Goal: Information Seeking & Learning: Learn about a topic

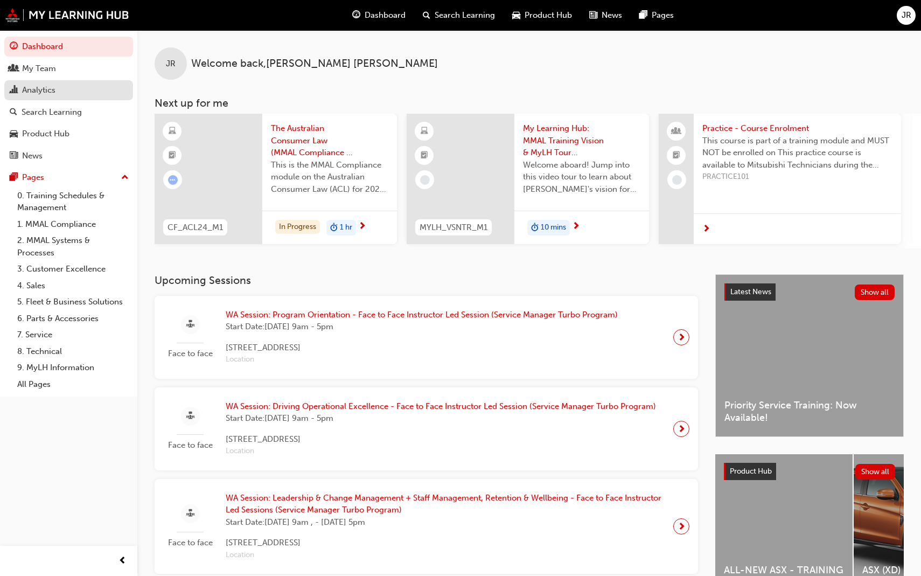
click at [34, 91] on div "Analytics" at bounding box center [38, 90] width 33 height 12
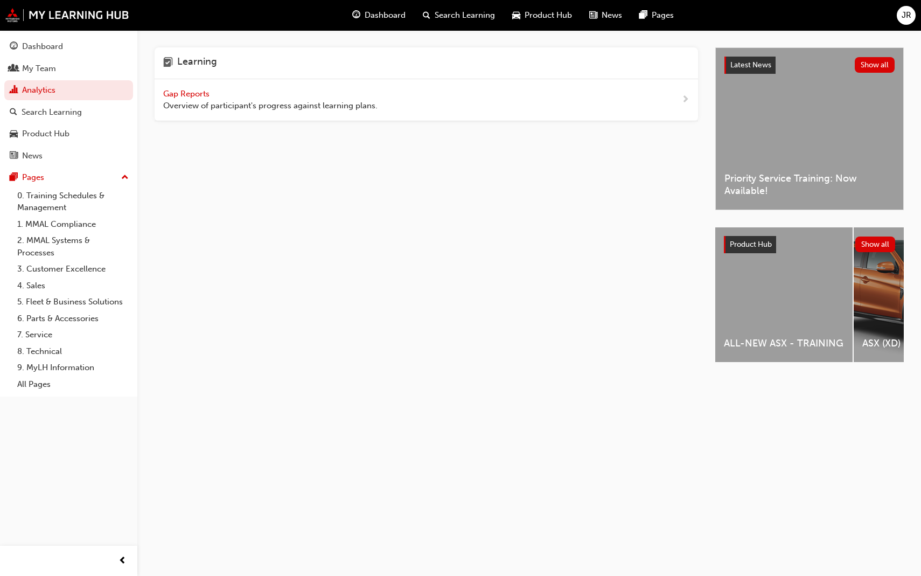
click at [202, 95] on span "Gap Reports" at bounding box center [187, 94] width 48 height 10
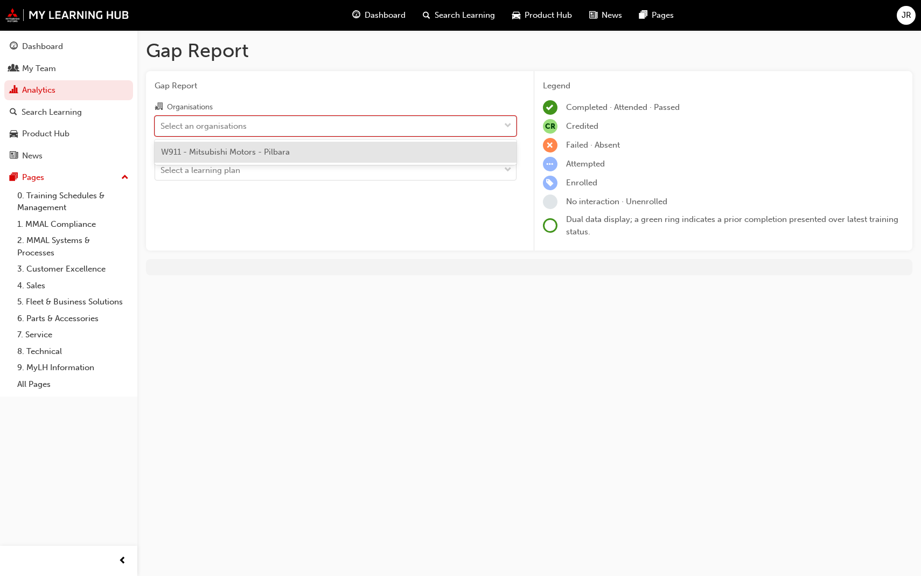
click at [235, 129] on div "Select an organisations" at bounding box center [204, 126] width 86 height 12
click at [162, 129] on input "Organisations option W911 - Mitsubishi Motors - Pilbara focused, 1 of 1. 1 resu…" at bounding box center [161, 125] width 1 height 9
click at [248, 149] on span "W911 - Mitsubishi Motors - Pilbara" at bounding box center [225, 152] width 129 height 10
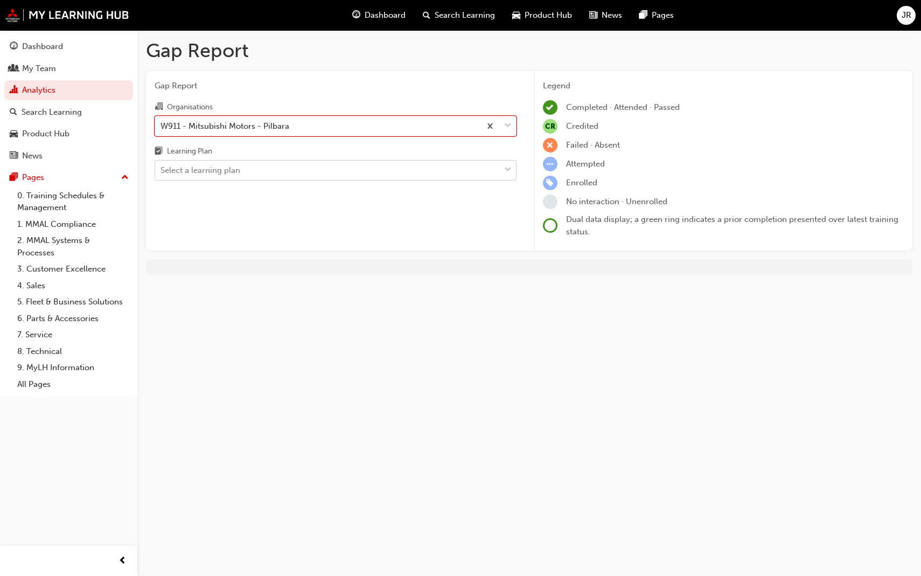
click at [251, 173] on div "Select a learning plan" at bounding box center [327, 170] width 345 height 19
click at [162, 173] on input "Learning Plan Select a learning plan" at bounding box center [161, 169] width 1 height 9
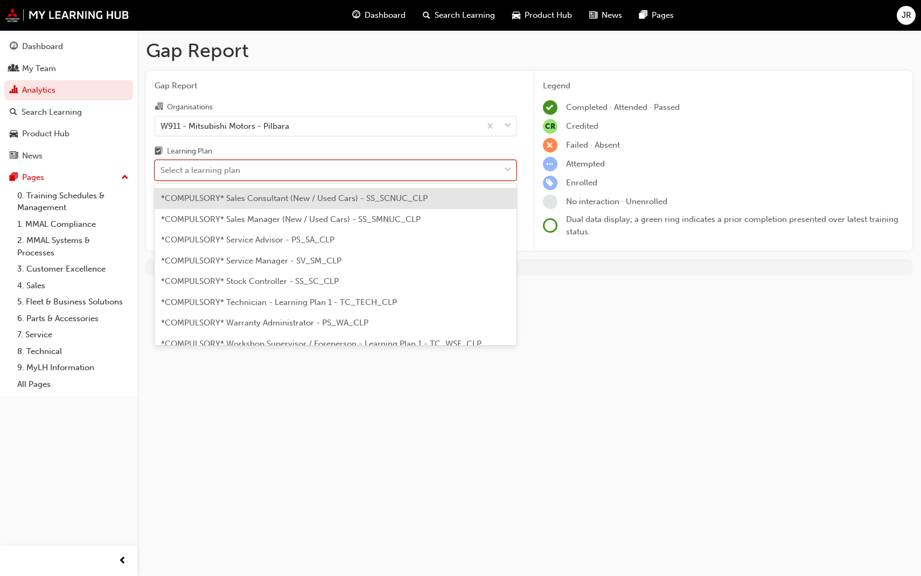
scroll to position [331, 0]
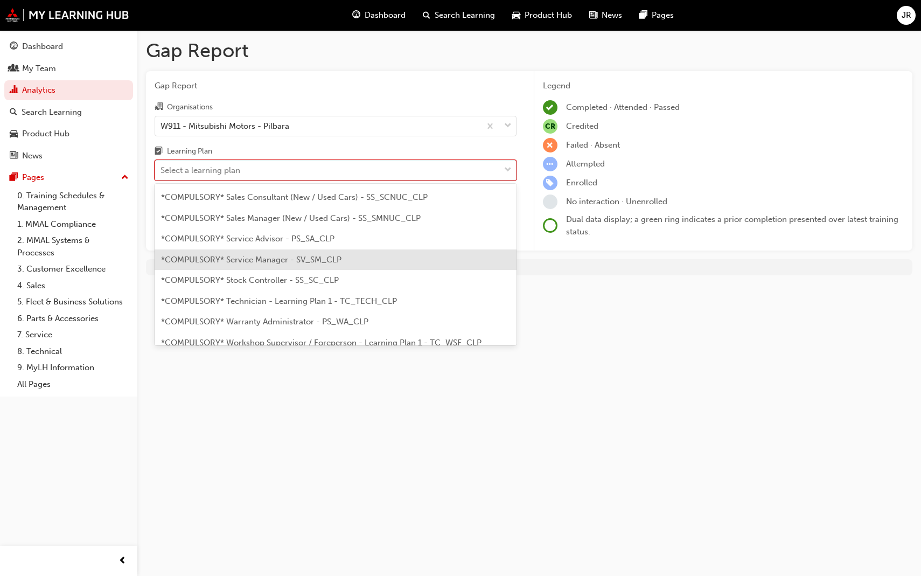
click at [281, 257] on span "*COMPULSORY* Service Manager - SV_SM_CLP" at bounding box center [251, 260] width 181 height 10
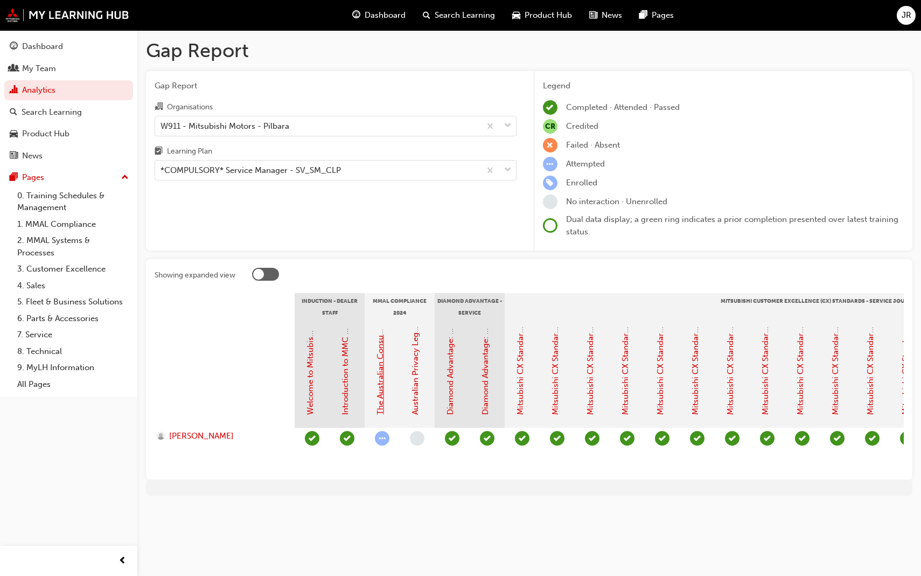
click at [379, 365] on link "The Australian Consumer Law (MMAL Compliance - 2024)" at bounding box center [381, 306] width 10 height 218
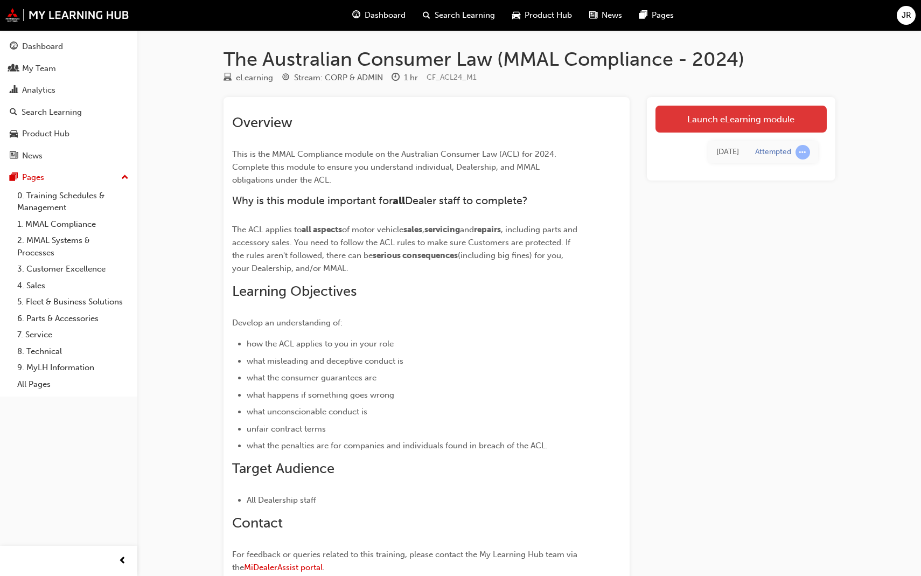
click at [677, 125] on link "Launch eLearning module" at bounding box center [741, 119] width 171 height 27
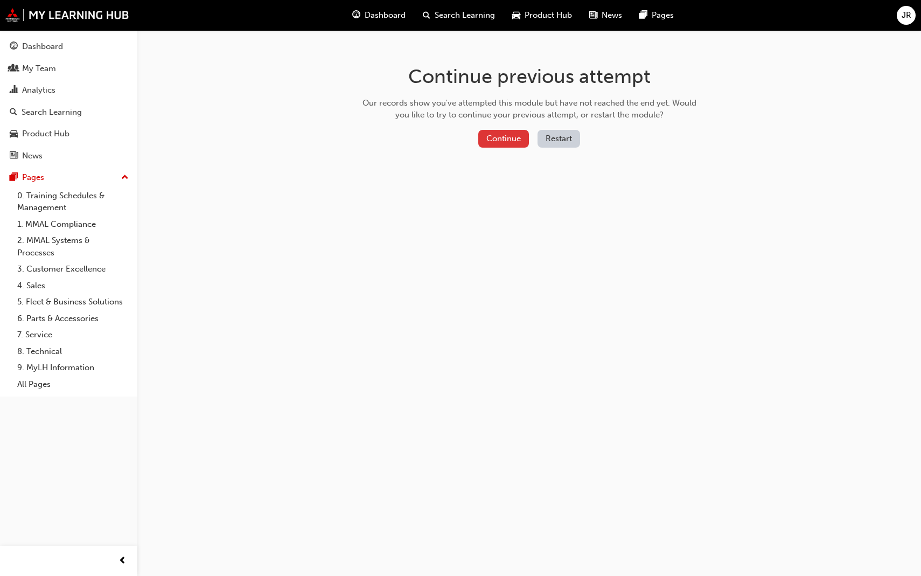
click at [513, 144] on button "Continue" at bounding box center [503, 139] width 51 height 18
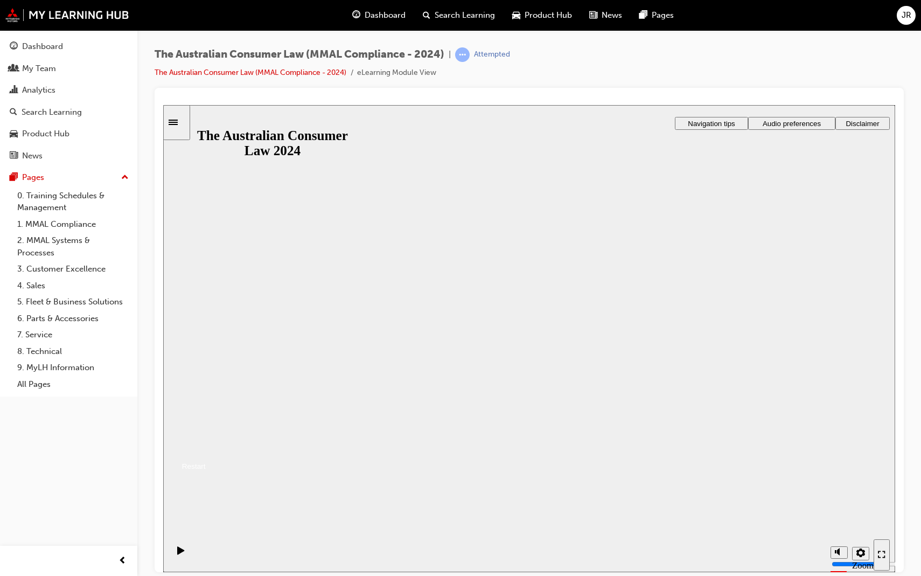
click at [206, 446] on button "Resume" at bounding box center [184, 453] width 43 height 14
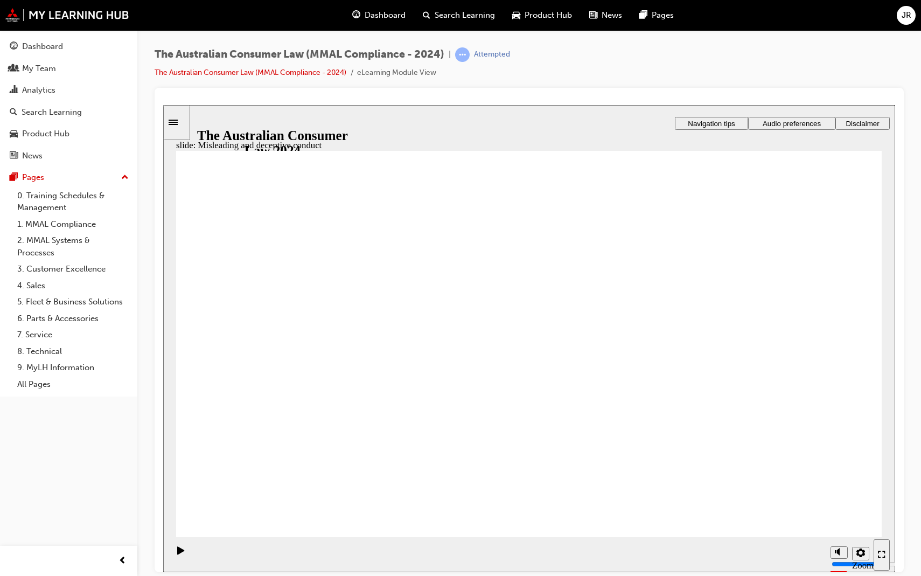
drag, startPoint x: 549, startPoint y: 291, endPoint x: 410, endPoint y: 413, distance: 184.4
drag, startPoint x: 527, startPoint y: 324, endPoint x: 644, endPoint y: 445, distance: 168.8
drag, startPoint x: 558, startPoint y: 297, endPoint x: 677, endPoint y: 413, distance: 166.1
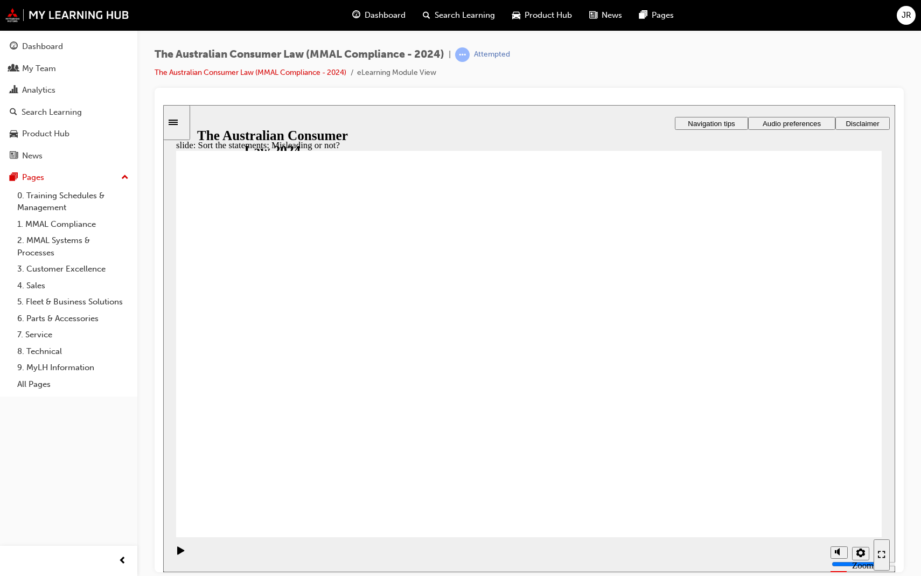
drag, startPoint x: 523, startPoint y: 258, endPoint x: 383, endPoint y: 367, distance: 177.7
drag, startPoint x: 496, startPoint y: 299, endPoint x: 606, endPoint y: 417, distance: 162.0
drag, startPoint x: 517, startPoint y: 269, endPoint x: 398, endPoint y: 381, distance: 164.3
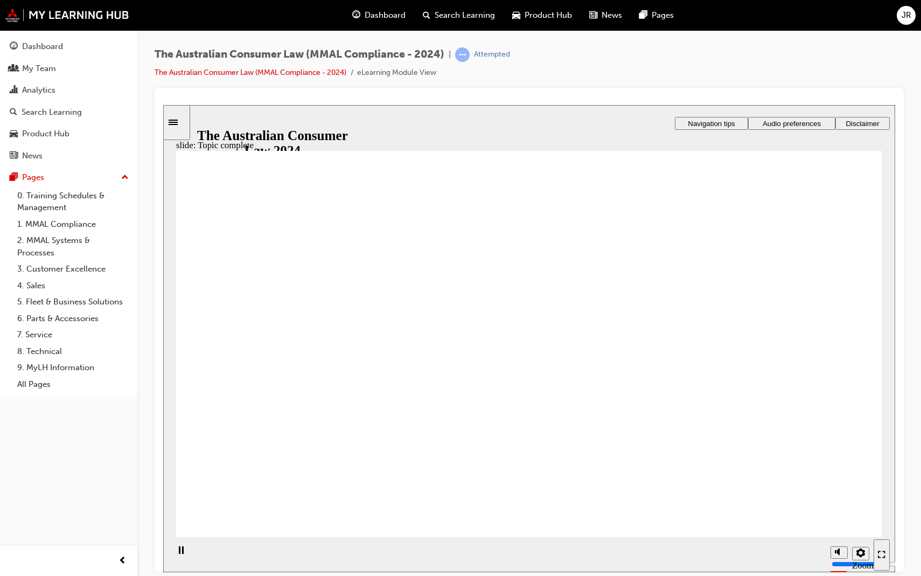
drag, startPoint x: 808, startPoint y: 216, endPoint x: 797, endPoint y: 219, distance: 11.4
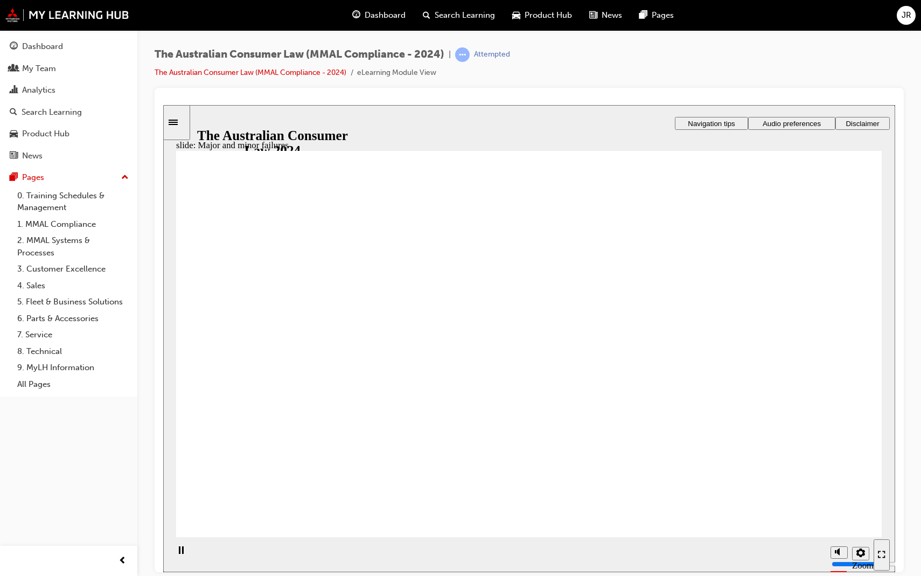
drag, startPoint x: 508, startPoint y: 265, endPoint x: 719, endPoint y: 417, distance: 260.2
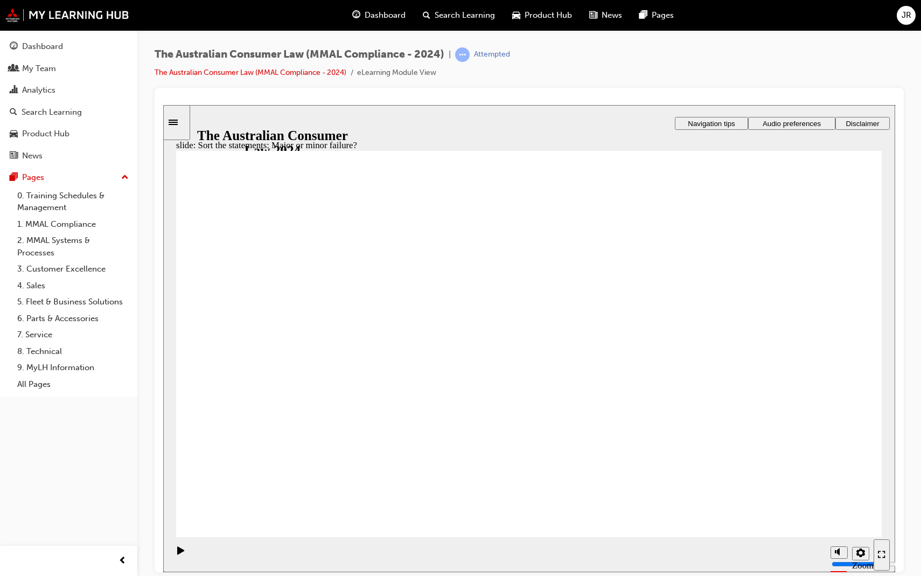
drag, startPoint x: 561, startPoint y: 300, endPoint x: 423, endPoint y: 426, distance: 186.9
drag, startPoint x: 555, startPoint y: 253, endPoint x: 725, endPoint y: 378, distance: 211.2
drag, startPoint x: 548, startPoint y: 288, endPoint x: 367, endPoint y: 450, distance: 243.0
drag, startPoint x: 545, startPoint y: 253, endPoint x: 384, endPoint y: 381, distance: 205.6
drag, startPoint x: 528, startPoint y: 284, endPoint x: 698, endPoint y: 411, distance: 212.1
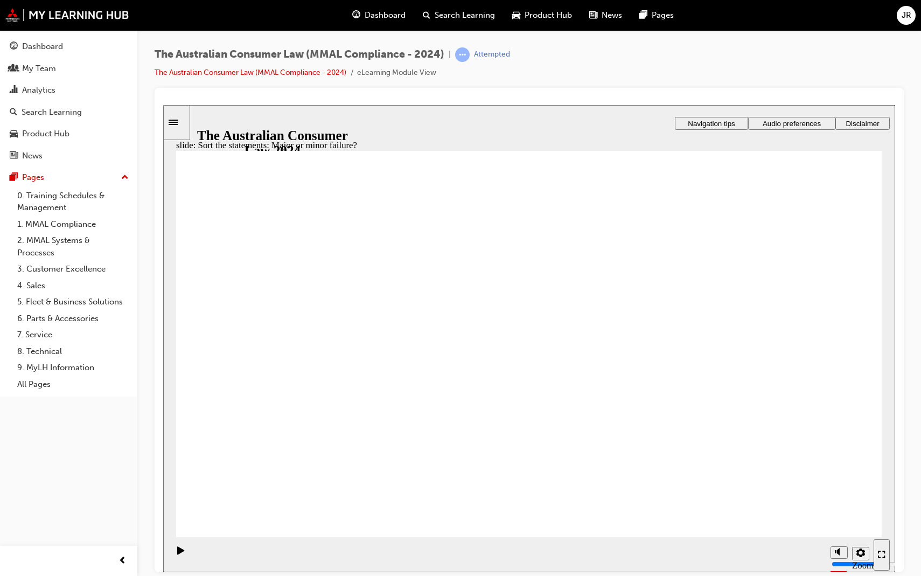
drag, startPoint x: 543, startPoint y: 266, endPoint x: 408, endPoint y: 369, distance: 170.3
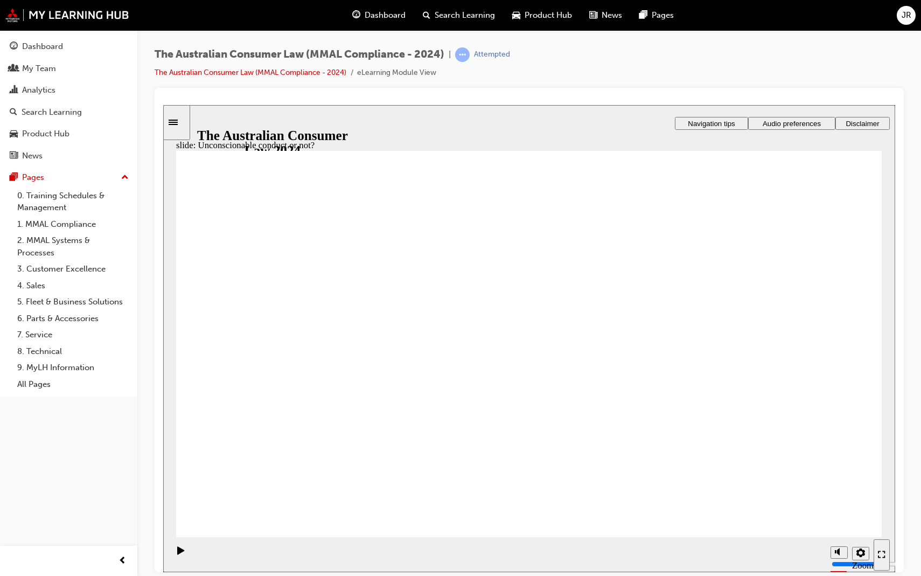
drag, startPoint x: 548, startPoint y: 277, endPoint x: 383, endPoint y: 385, distance: 196.7
drag, startPoint x: 517, startPoint y: 309, endPoint x: 684, endPoint y: 446, distance: 216.3
drag, startPoint x: 499, startPoint y: 294, endPoint x: 716, endPoint y: 432, distance: 256.5
drag, startPoint x: 492, startPoint y: 271, endPoint x: 342, endPoint y: 347, distance: 168.0
drag, startPoint x: 501, startPoint y: 286, endPoint x: 330, endPoint y: 378, distance: 194.1
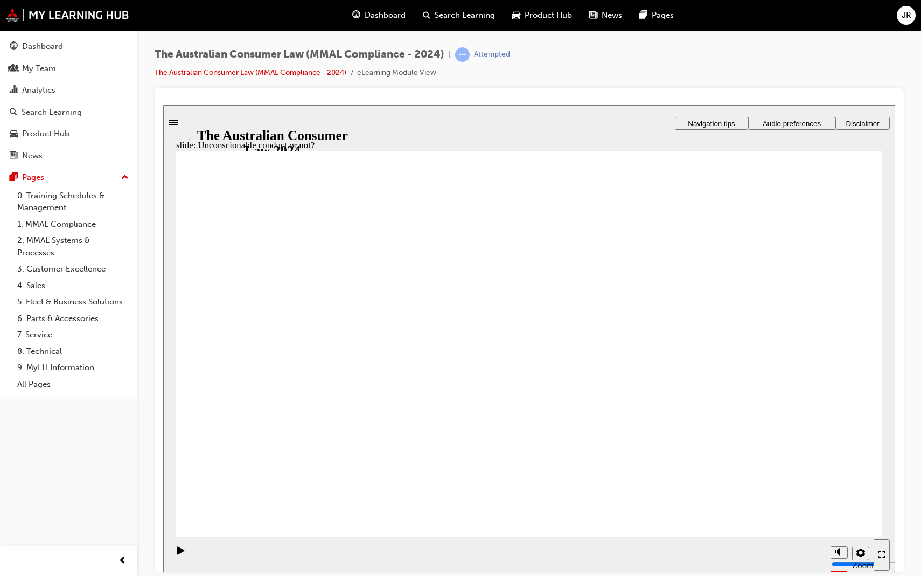
drag, startPoint x: 504, startPoint y: 290, endPoint x: 337, endPoint y: 389, distance: 194.4
drag, startPoint x: 489, startPoint y: 293, endPoint x: 643, endPoint y: 395, distance: 185.3
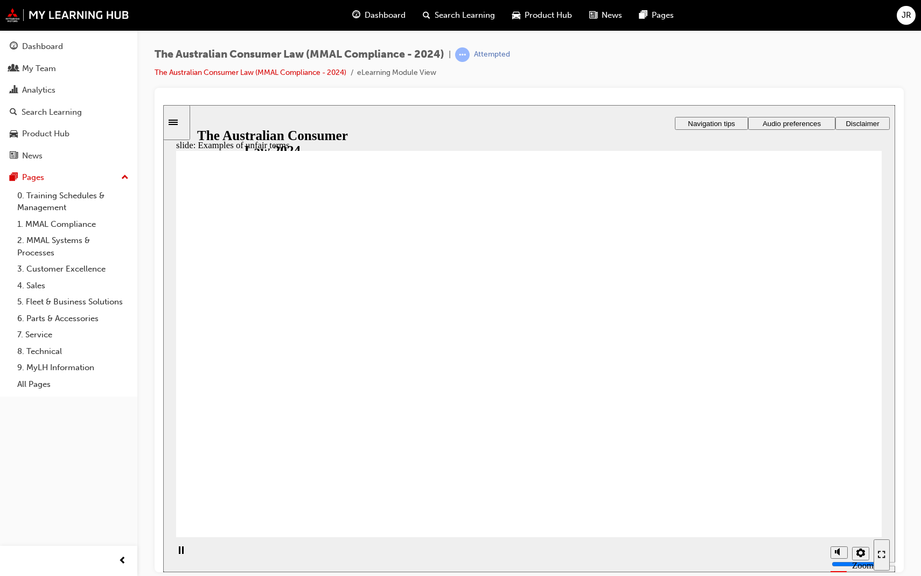
drag, startPoint x: 495, startPoint y: 259, endPoint x: 757, endPoint y: 401, distance: 298.0
drag, startPoint x: 529, startPoint y: 243, endPoint x: 373, endPoint y: 339, distance: 182.4
drag, startPoint x: 467, startPoint y: 282, endPoint x: 683, endPoint y: 390, distance: 242.2
drag, startPoint x: 492, startPoint y: 296, endPoint x: 644, endPoint y: 406, distance: 188.0
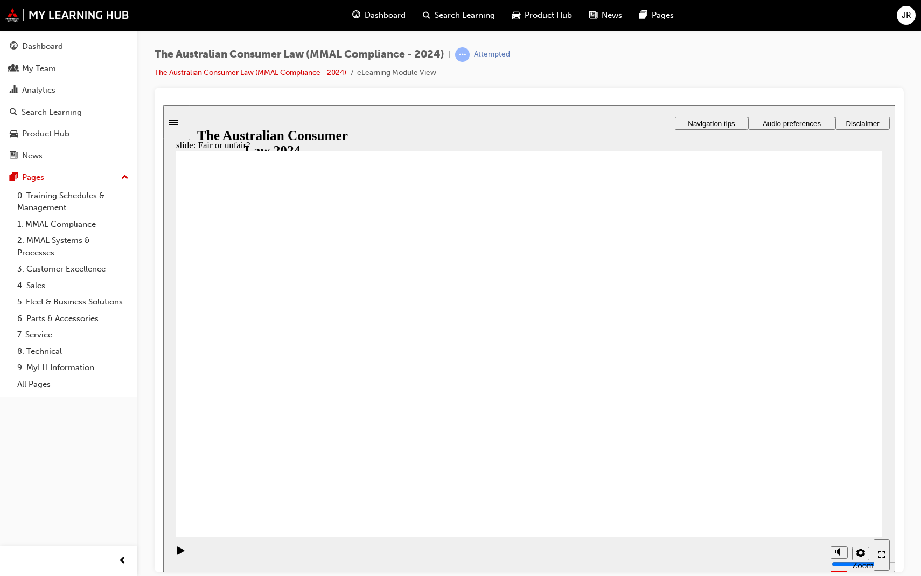
drag, startPoint x: 497, startPoint y: 276, endPoint x: 692, endPoint y: 399, distance: 230.7
drag, startPoint x: 558, startPoint y: 306, endPoint x: 370, endPoint y: 434, distance: 227.6
drag, startPoint x: 554, startPoint y: 313, endPoint x: 751, endPoint y: 436, distance: 231.4
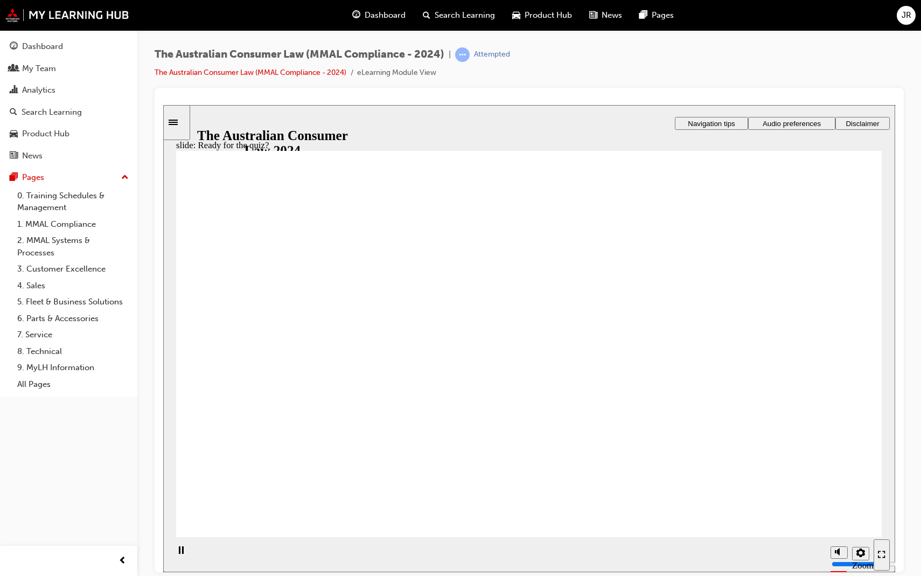
checkbox input "true"
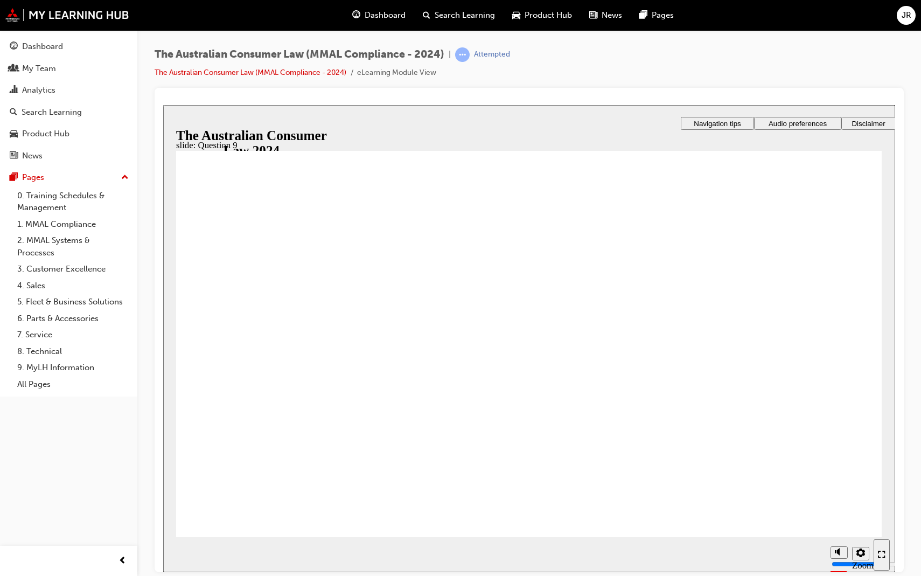
drag, startPoint x: 203, startPoint y: 389, endPoint x: 262, endPoint y: 498, distance: 124.7
radio input "true"
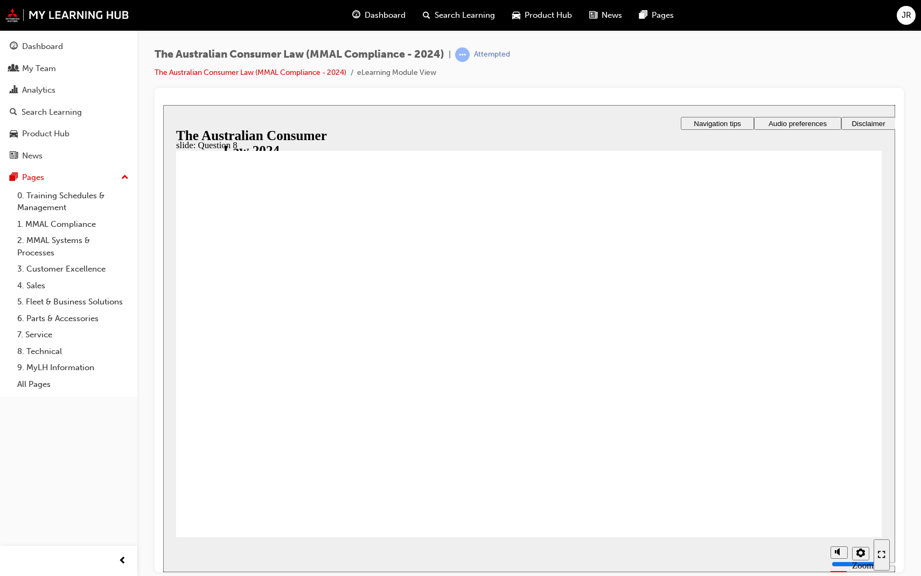
click at [829, 538] on div "Playback Speed 2 1.75 1.5 1.25" at bounding box center [846, 554] width 43 height 35
checkbox input "true"
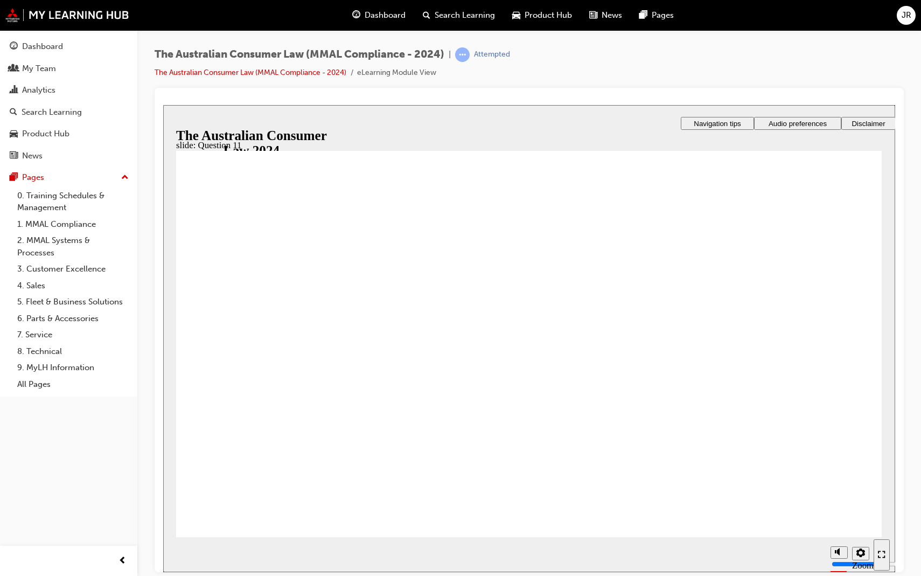
radio input "true"
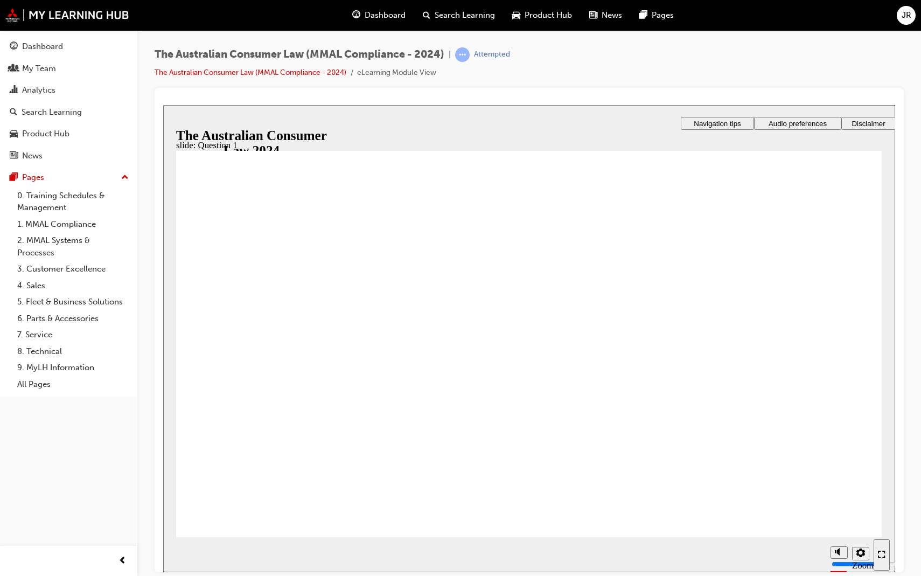
radio input "true"
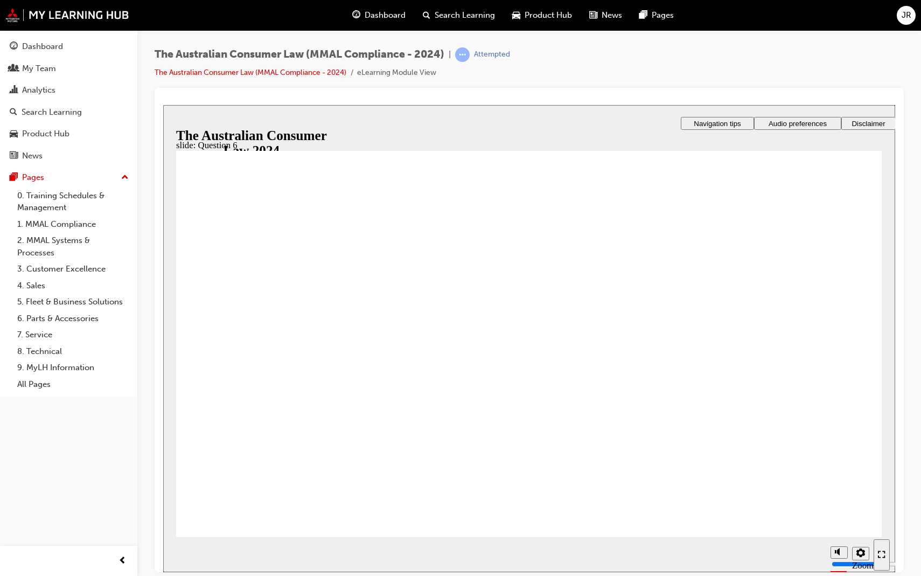
radio input "true"
checkbox input "true"
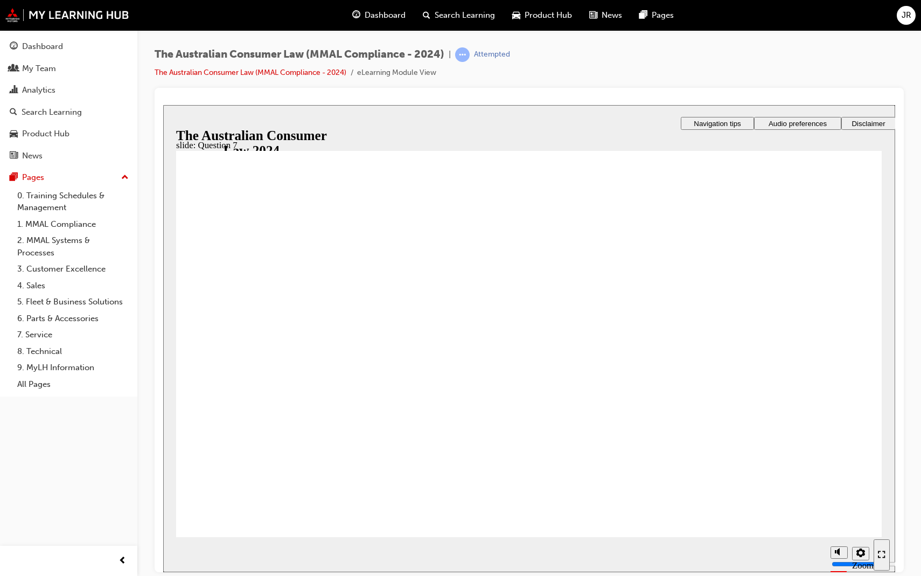
checkbox input "true"
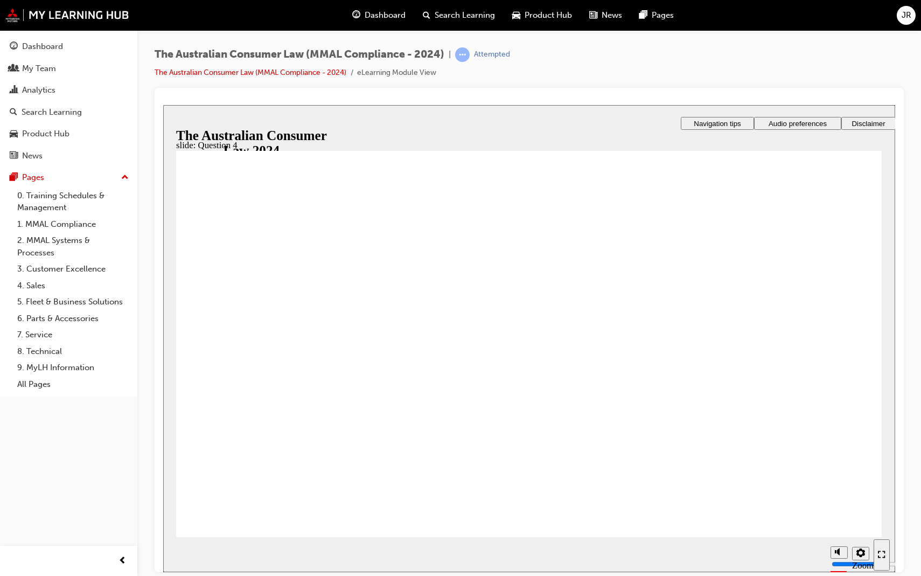
checkbox input "true"
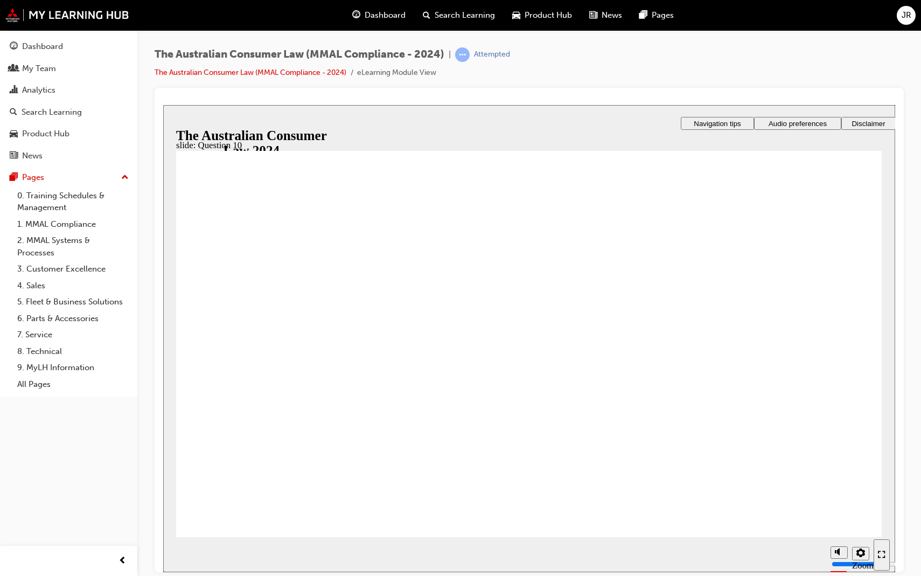
checkbox input "true"
radio input "true"
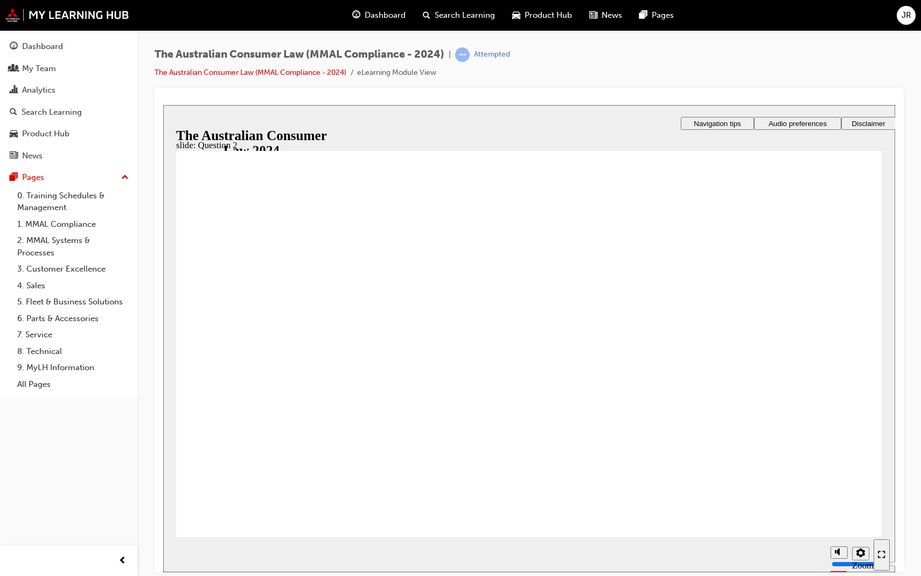
checkbox input "true"
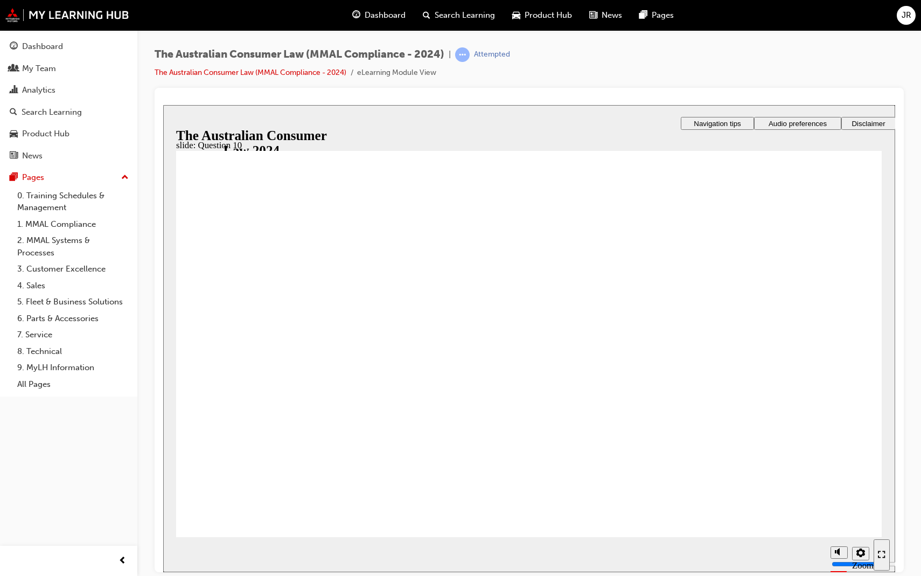
checkbox input "true"
radio input "true"
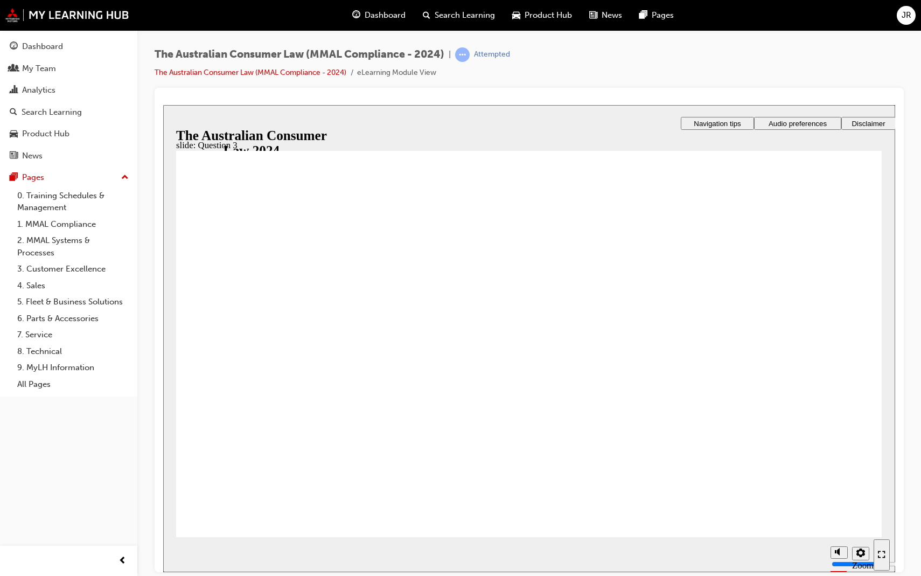
checkbox input "true"
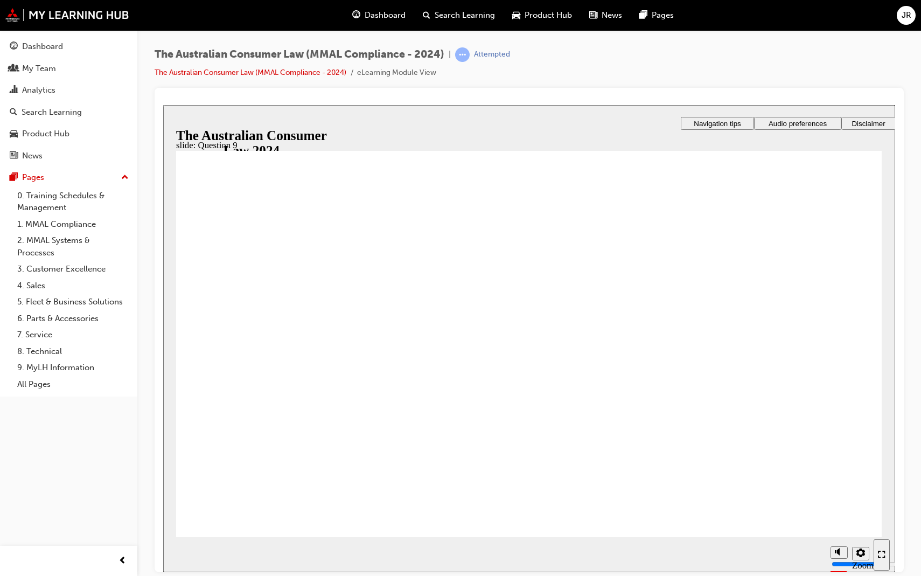
checkbox input "true"
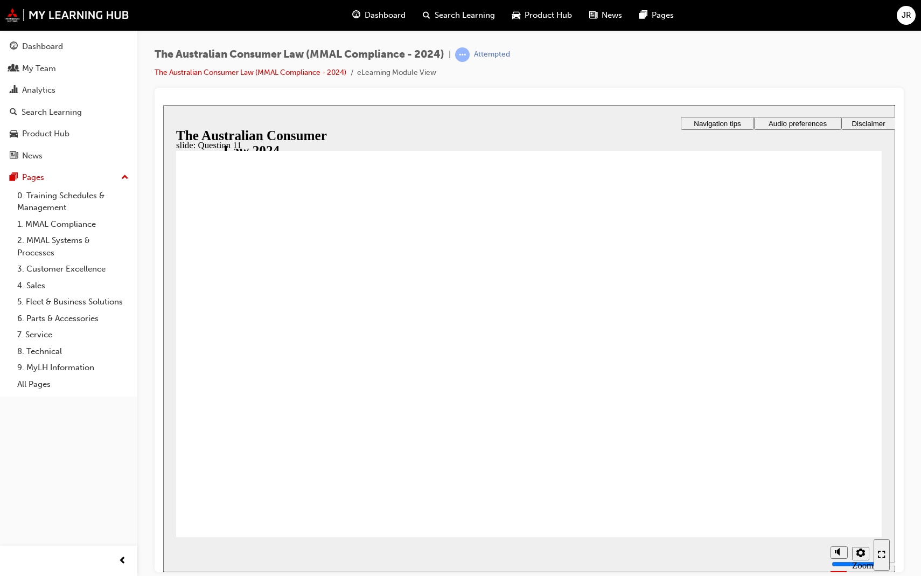
radio input "true"
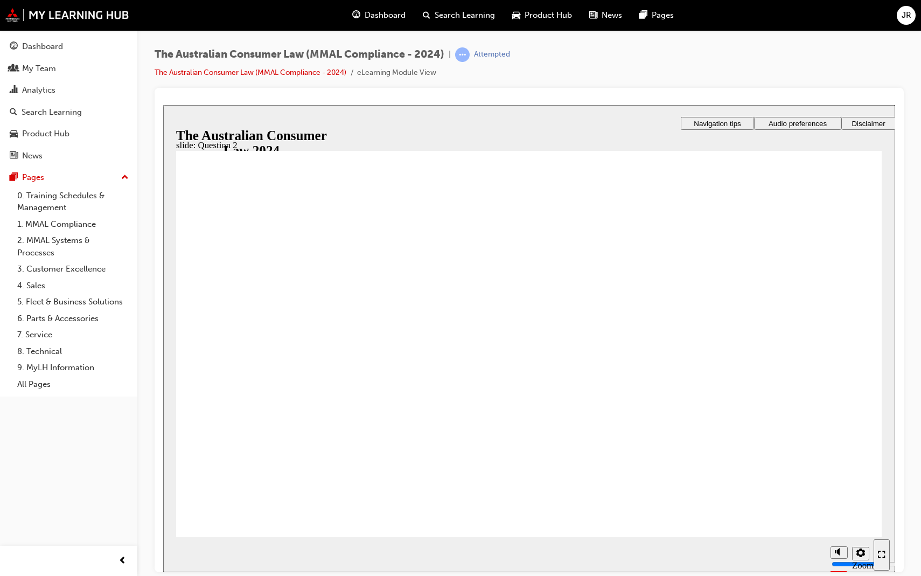
radio input "true"
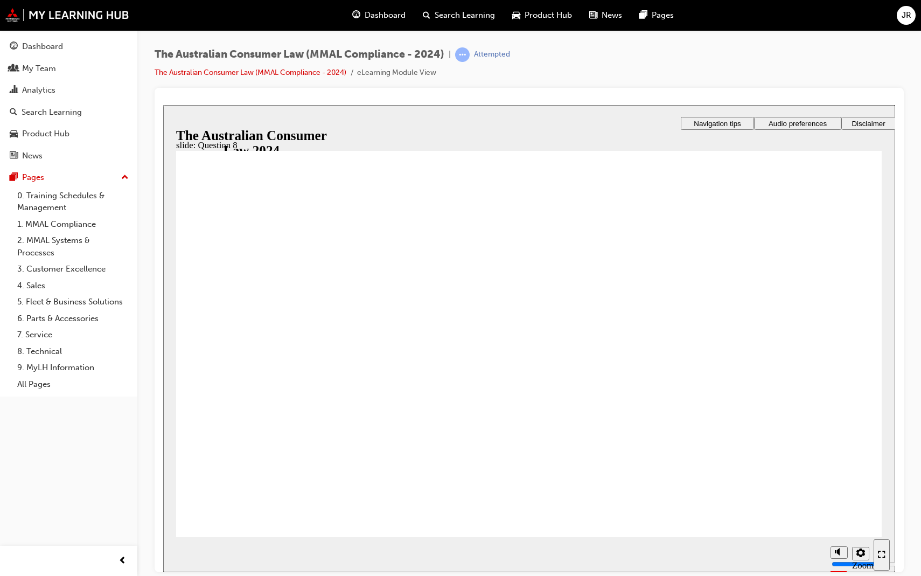
radio input "true"
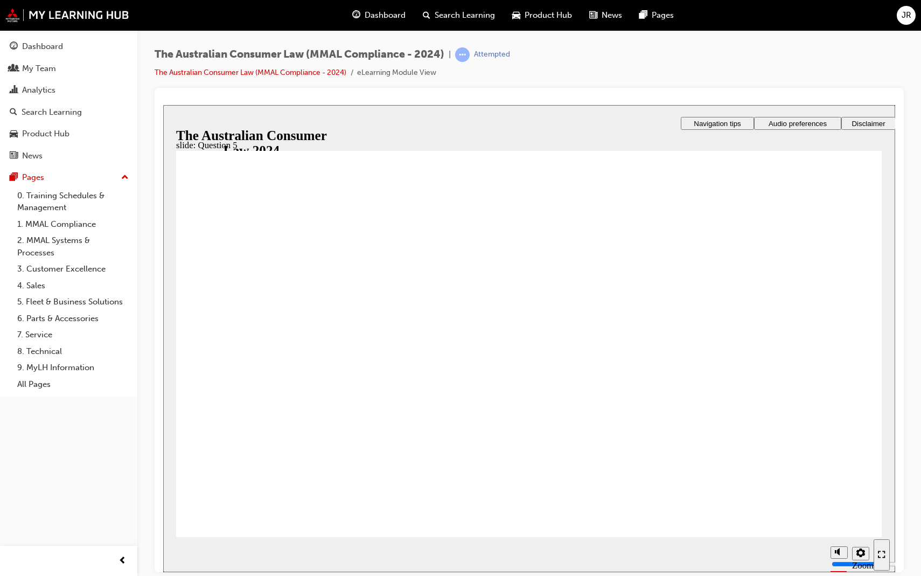
checkbox input "true"
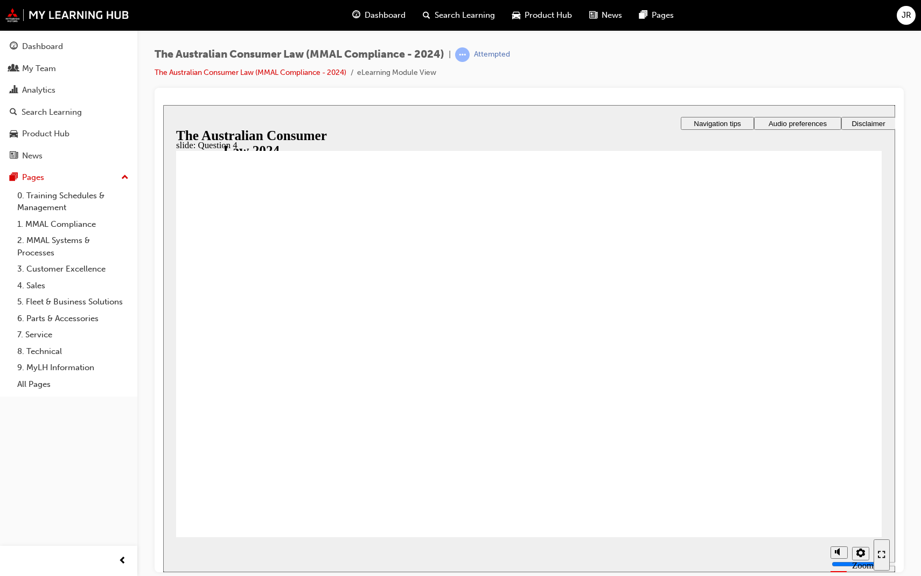
checkbox input "true"
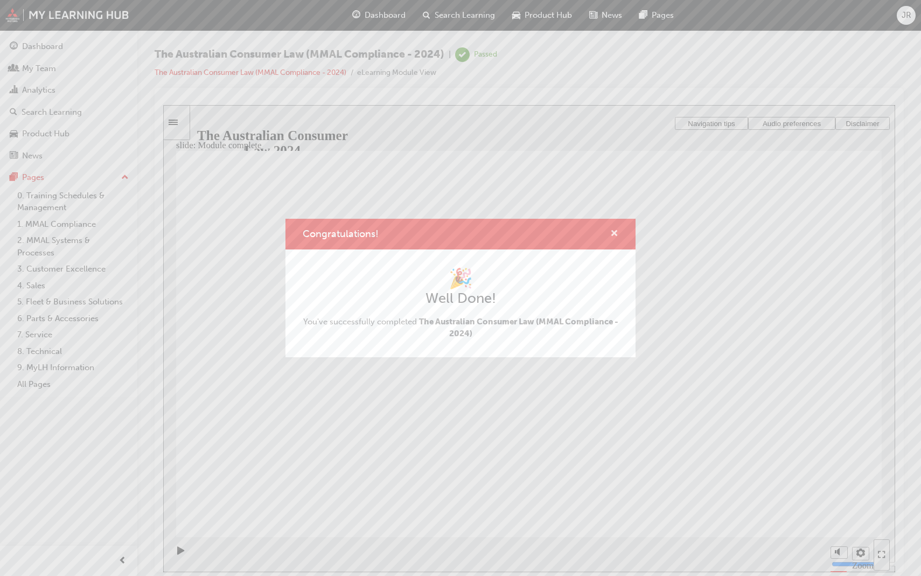
click at [612, 232] on span "cross-icon" at bounding box center [614, 235] width 8 height 10
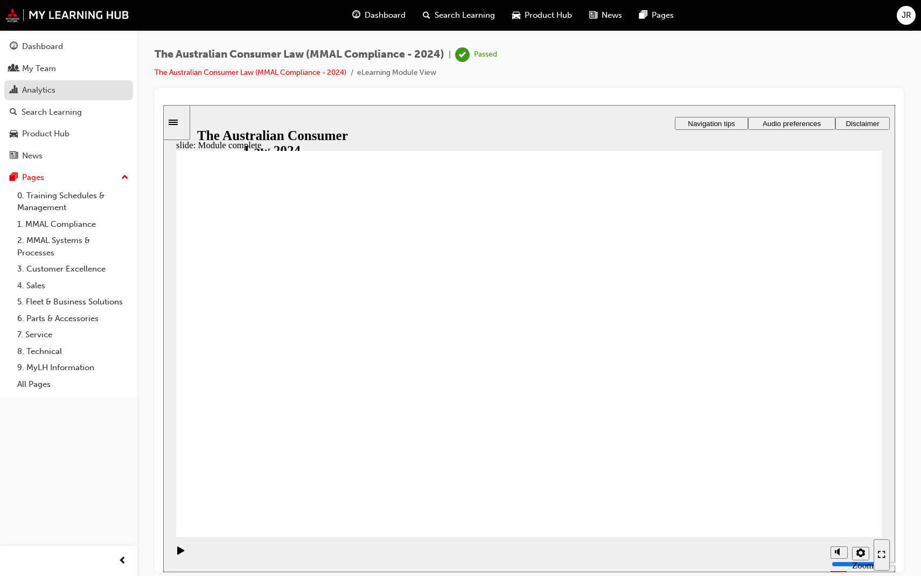
click at [20, 97] on link "Analytics" at bounding box center [68, 90] width 129 height 20
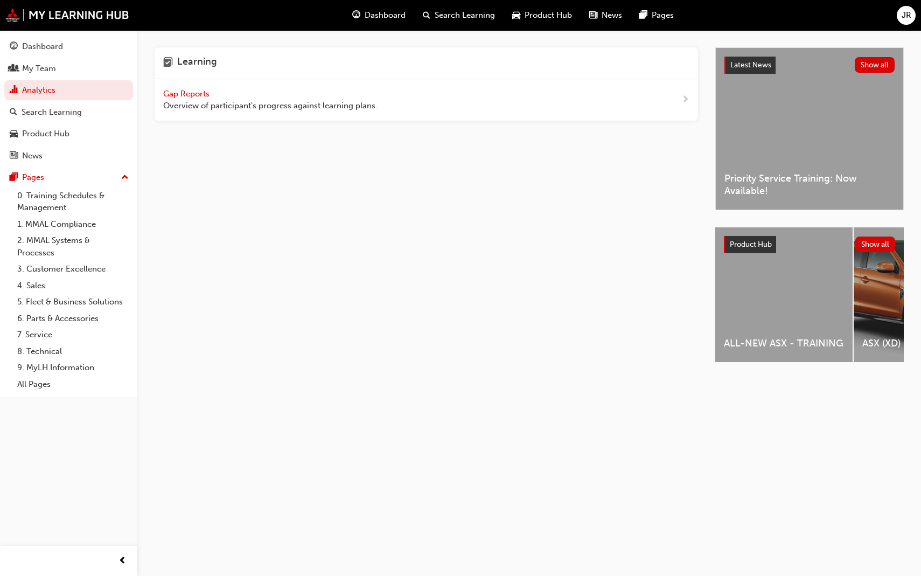
click at [168, 99] on div "Gap Reports Overview of participant's progress against learning plans." at bounding box center [270, 100] width 214 height 24
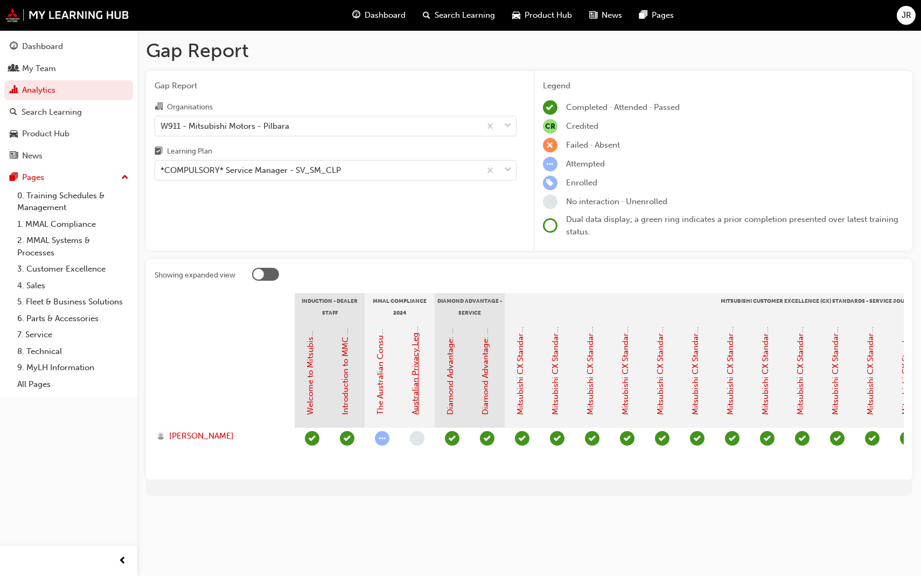
click at [414, 373] on link "Australian Privacy Legislation (MMAL Compliance - 2024)" at bounding box center [416, 307] width 10 height 215
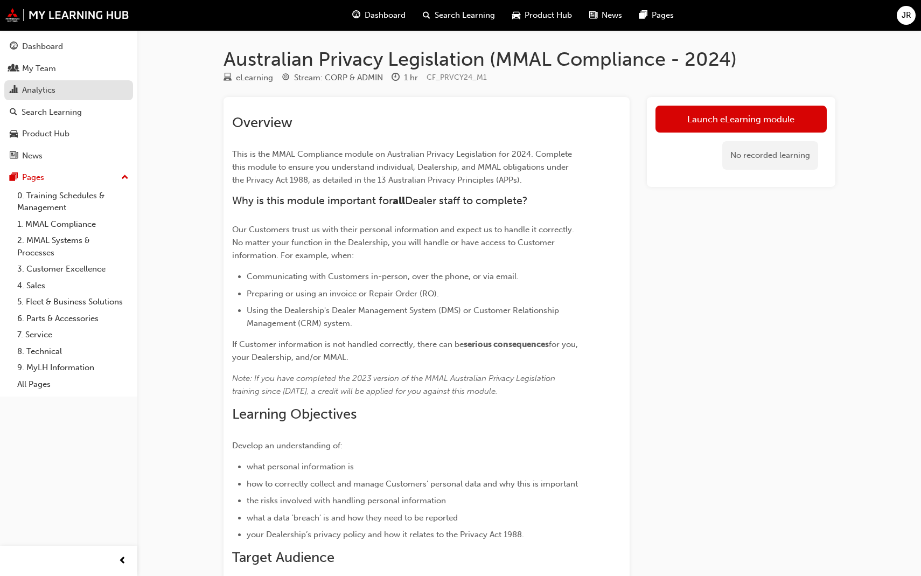
click at [106, 93] on div "Analytics" at bounding box center [69, 90] width 118 height 13
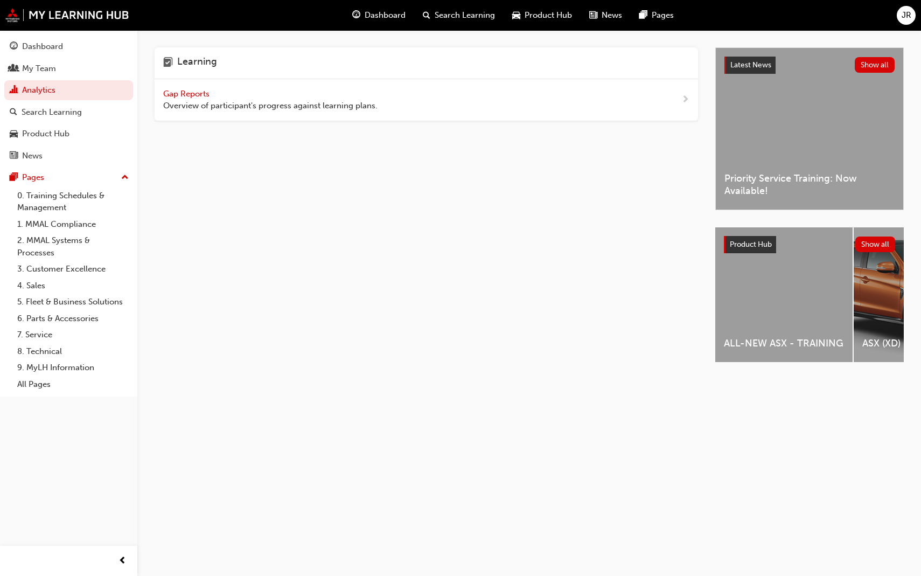
click at [200, 115] on div "Gap Reports Overview of participant's progress against learning plans." at bounding box center [427, 100] width 544 height 42
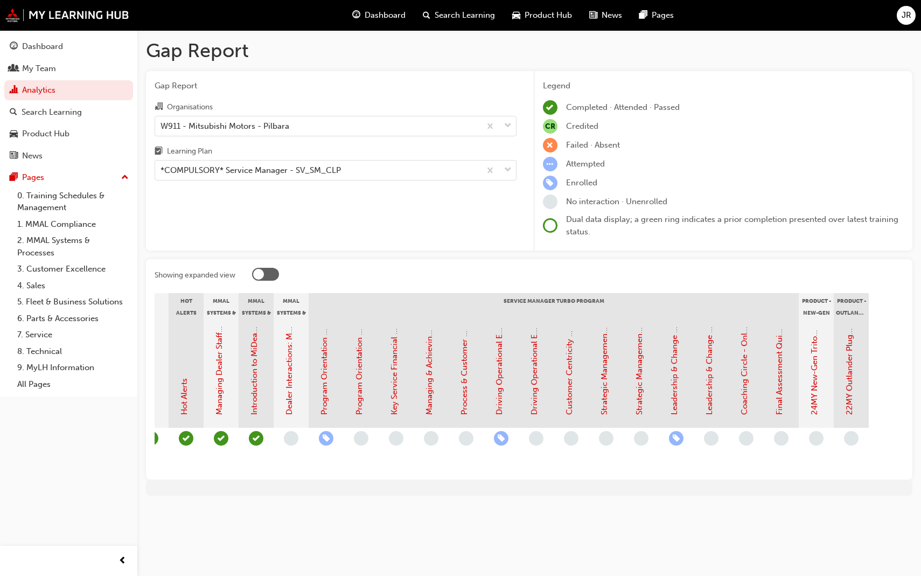
scroll to position [0, 967]
click at [816, 374] on link "24MY New-Gen Triton (MV) - Product Training: eLearning" at bounding box center [815, 307] width 10 height 215
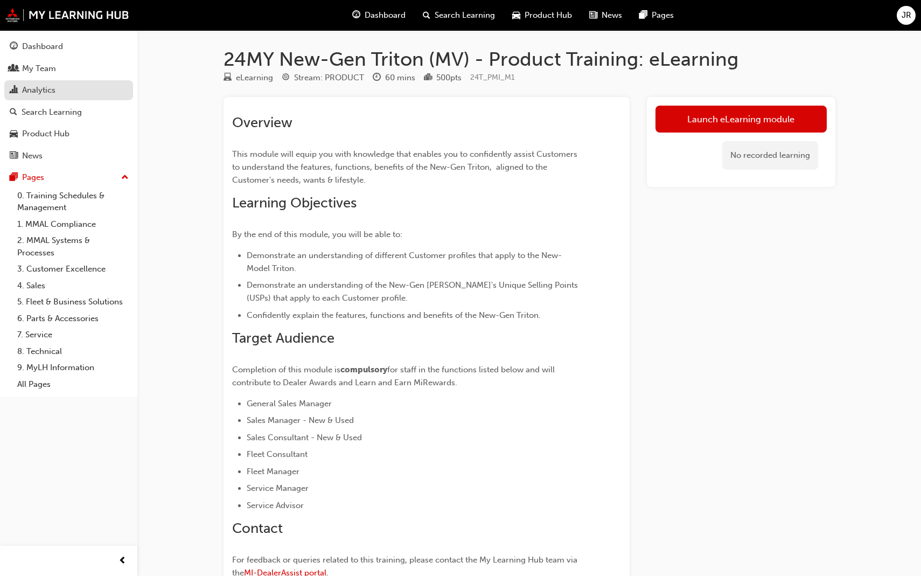
click at [54, 87] on div "Analytics" at bounding box center [38, 90] width 33 height 12
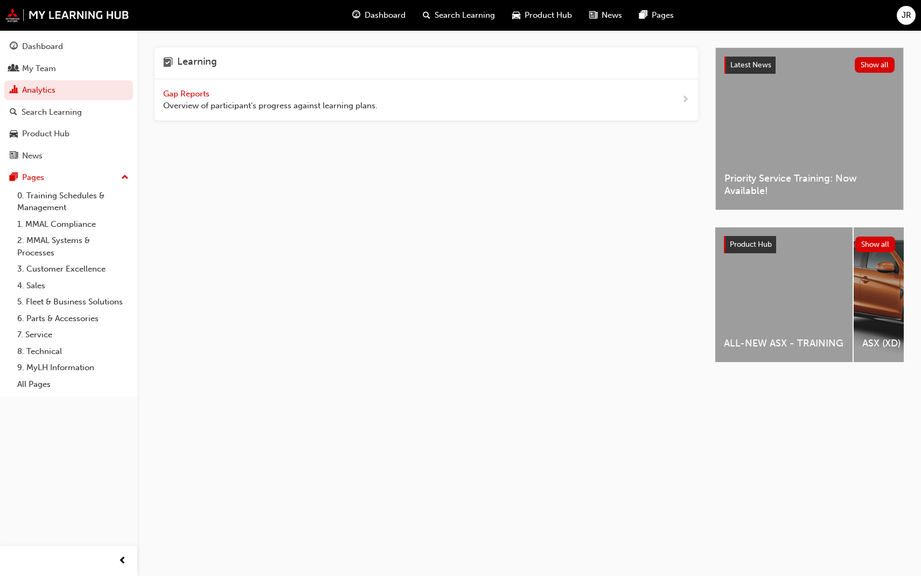
click at [253, 100] on span "Overview of participant's progress against learning plans." at bounding box center [270, 106] width 214 height 12
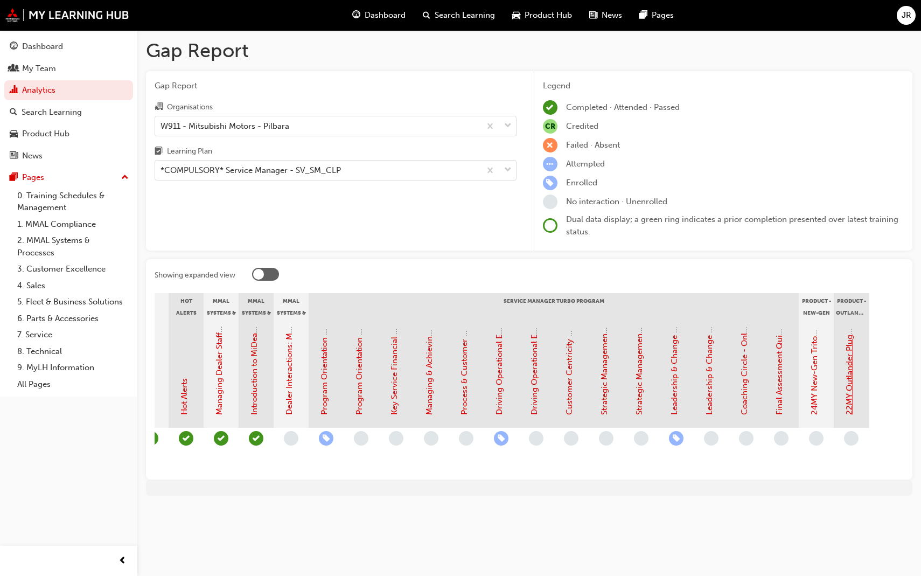
click at [850, 391] on link "22MY Outlander Plug-in Hybrid EV (ZM) - Customer Quick Reference Guide" at bounding box center [850, 273] width 10 height 284
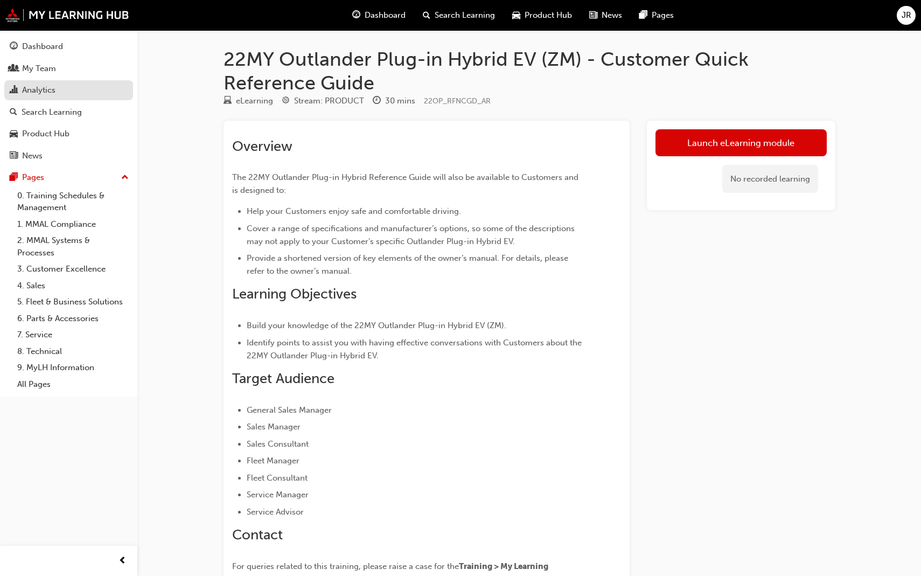
click at [37, 94] on div "Analytics" at bounding box center [38, 90] width 33 height 12
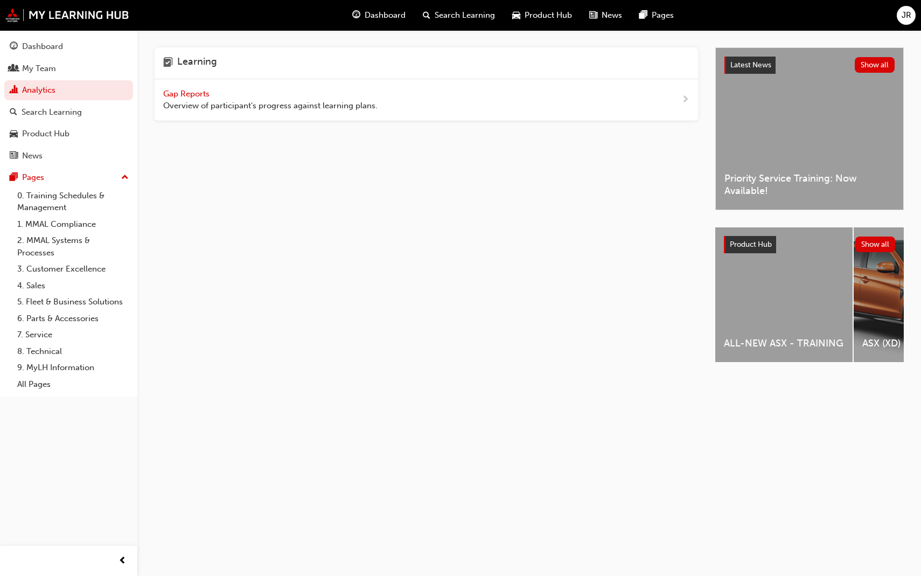
click at [236, 96] on div "Gap Reports Overview of participant's progress against learning plans." at bounding box center [270, 100] width 214 height 24
